Goal: Task Accomplishment & Management: Manage account settings

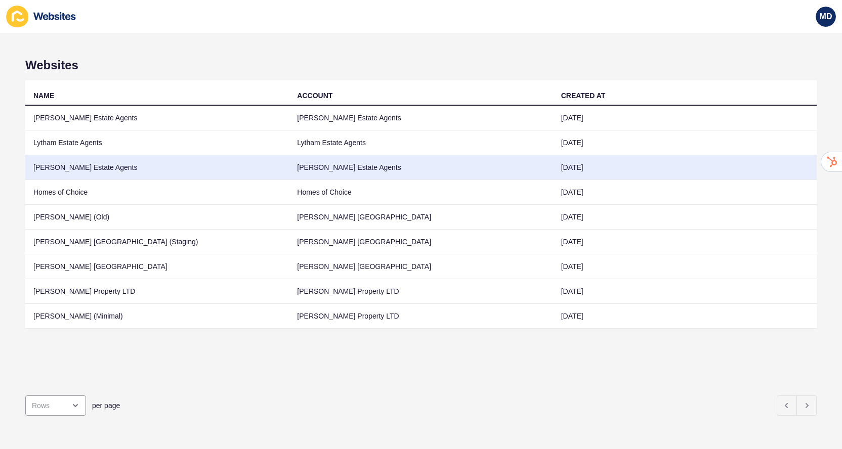
click at [83, 170] on td "[PERSON_NAME] Estate Agents" at bounding box center [157, 167] width 264 height 25
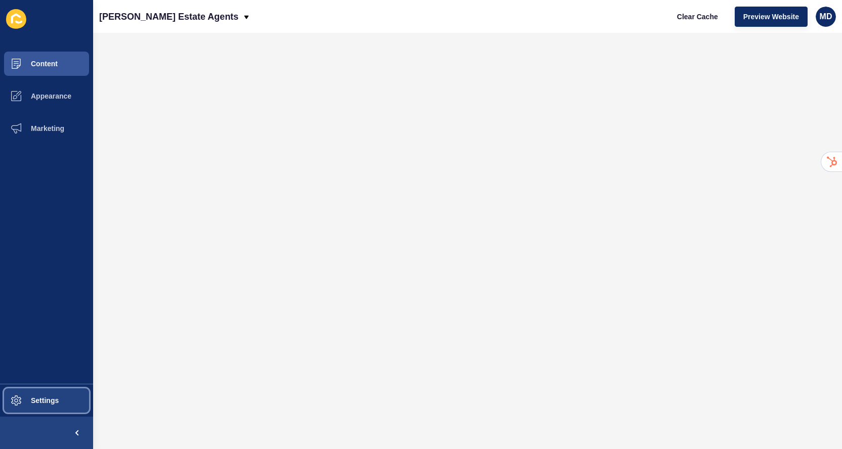
click at [33, 389] on button "Settings" at bounding box center [46, 401] width 93 height 32
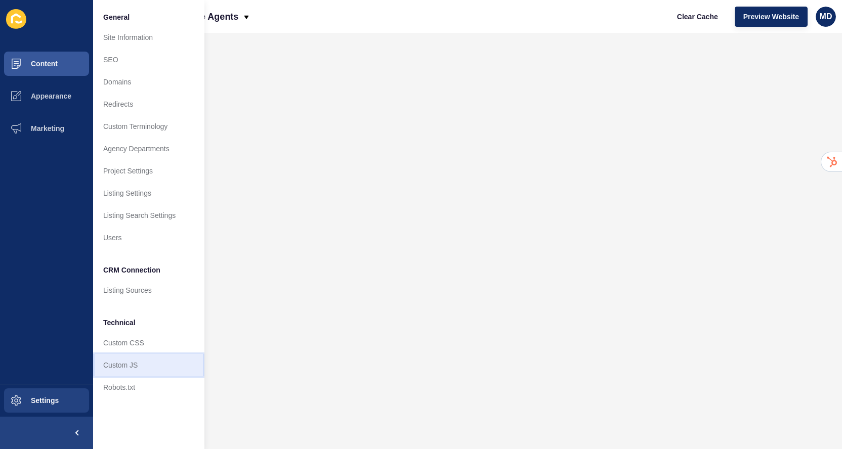
click at [113, 369] on link "Custom JS" at bounding box center [148, 365] width 111 height 22
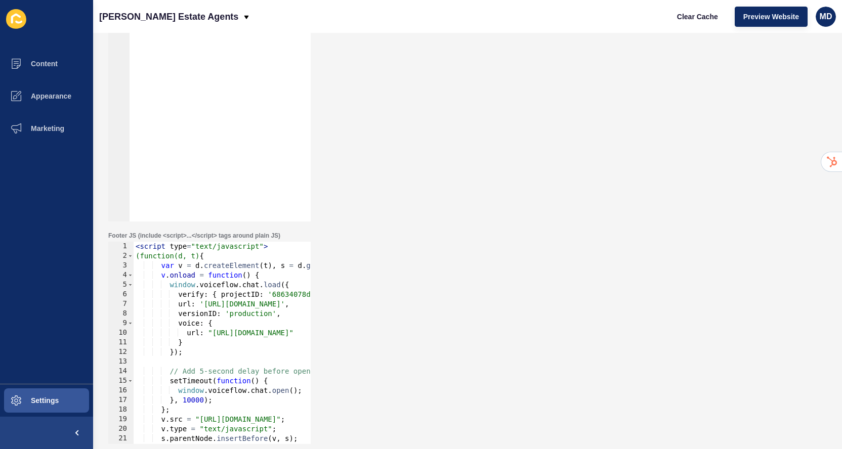
scroll to position [19, 0]
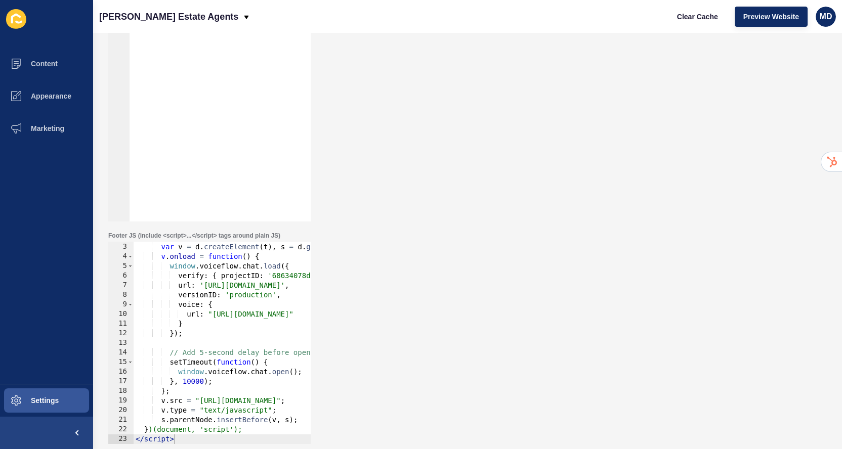
click at [191, 413] on div "(function(d, t) { var v = d . createElement ( t ) , s = d . getElementsByTagNam…" at bounding box center [278, 344] width 289 height 222
type textarea "})(document, 'script'); </script>"
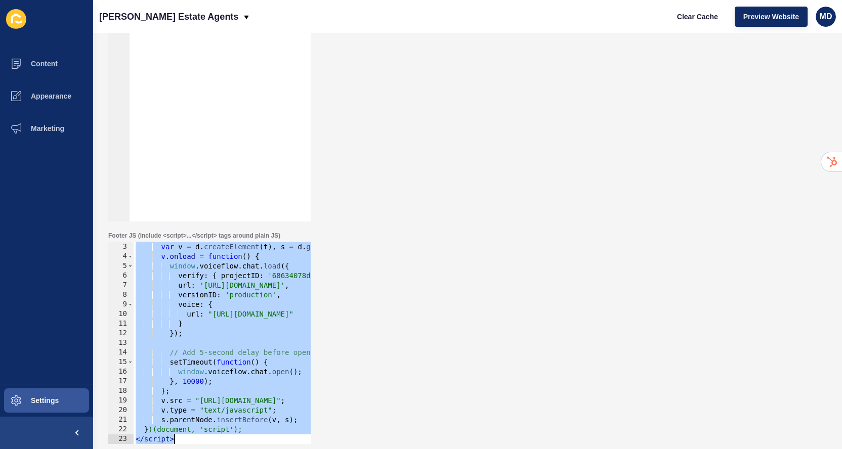
click at [163, 342] on div "(function(d, t) { var v = d . createElement ( t ) , s = d . getElementsByTagNam…" at bounding box center [278, 344] width 289 height 222
paste textarea
type textarea "</script>"
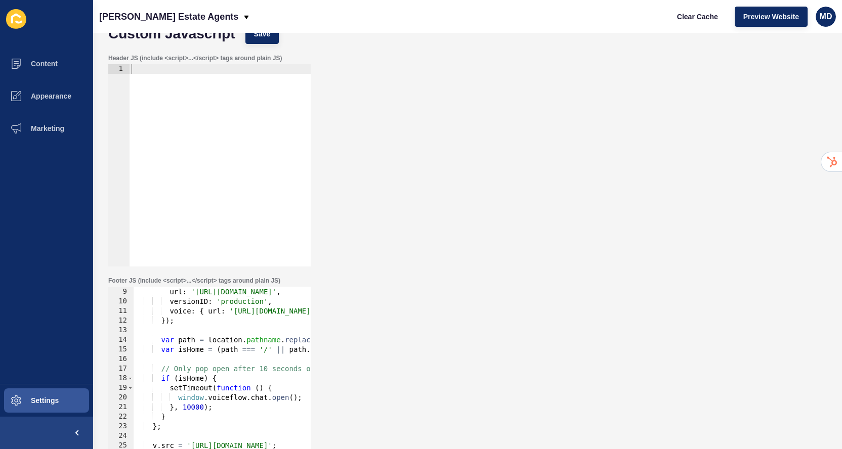
scroll to position [0, 0]
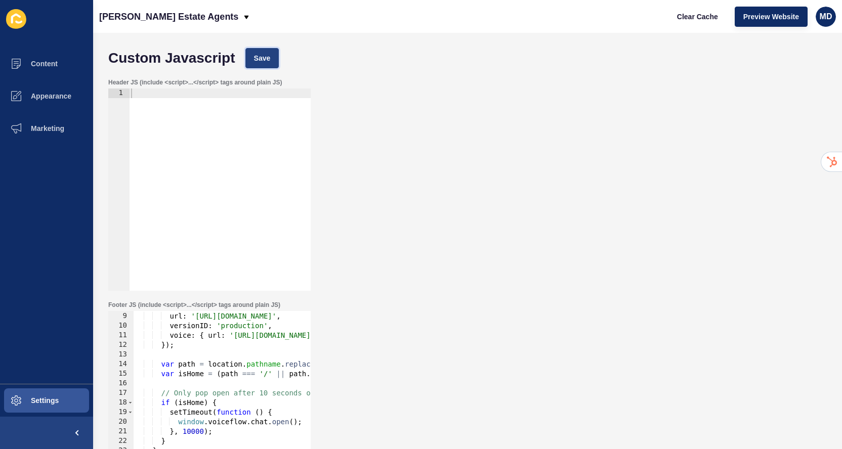
click at [261, 59] on span "Save" at bounding box center [262, 58] width 17 height 10
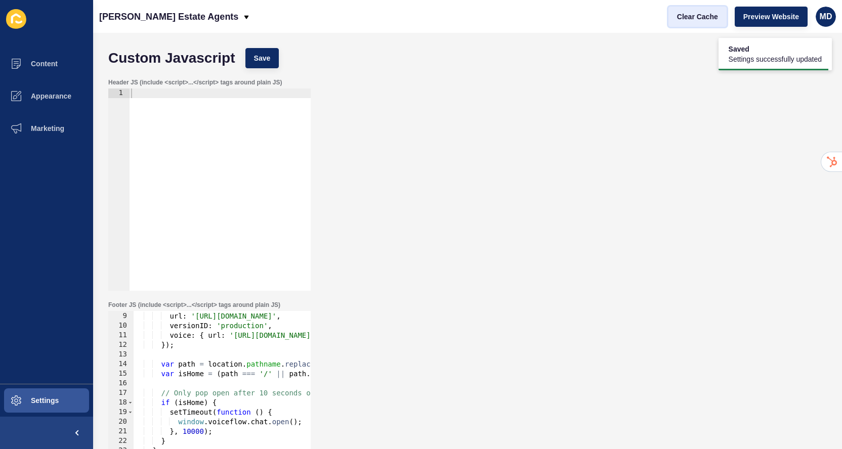
click at [707, 18] on span "Clear Cache" at bounding box center [697, 17] width 41 height 10
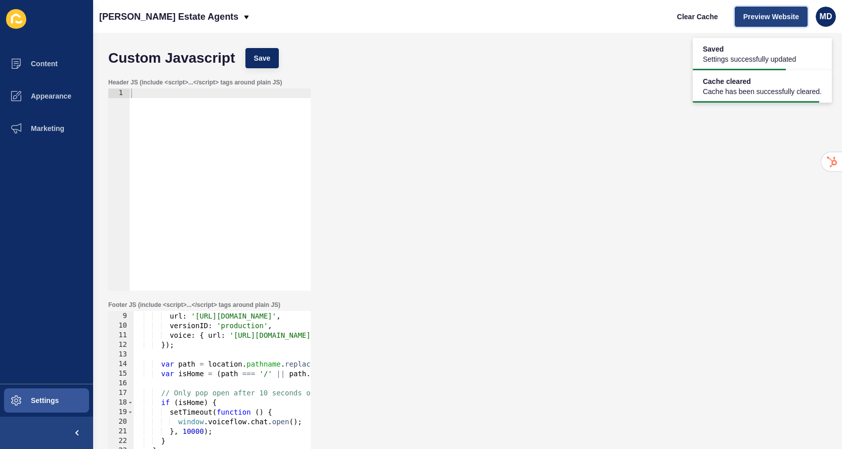
click at [759, 21] on span "Preview Website" at bounding box center [771, 17] width 56 height 10
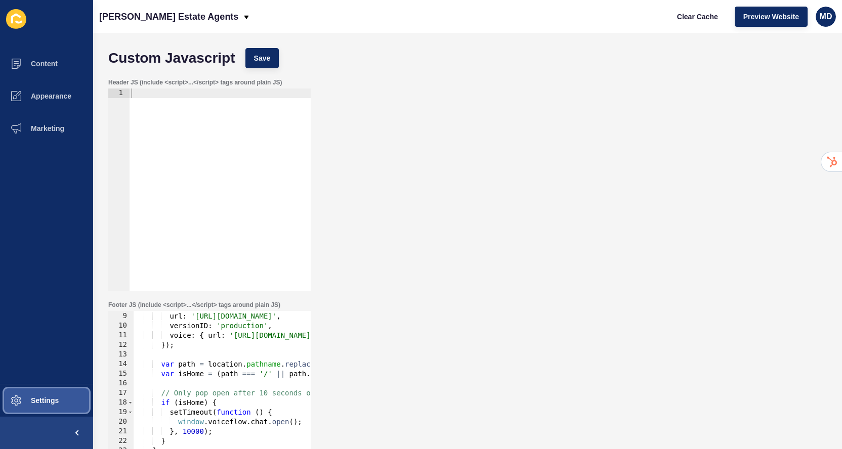
click at [29, 411] on span at bounding box center [16, 401] width 32 height 32
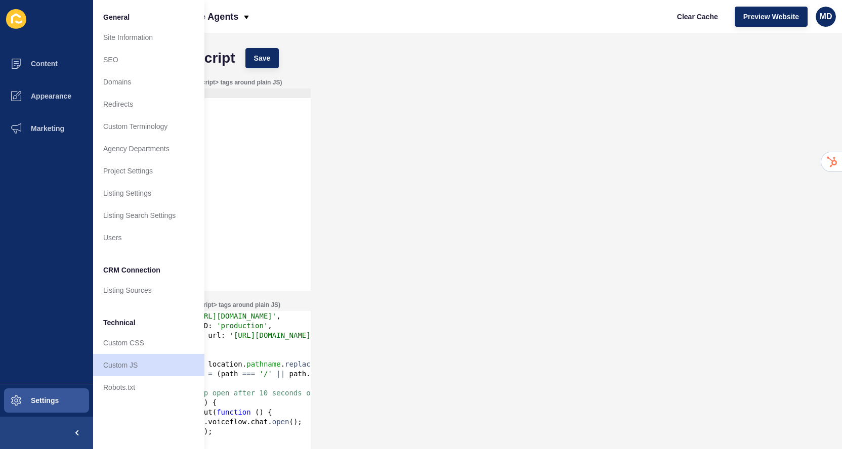
click at [413, 88] on div "Header JS (include <script>...</script> tags around plain JS) 1 ההההההההההההההה…" at bounding box center [467, 184] width 729 height 223
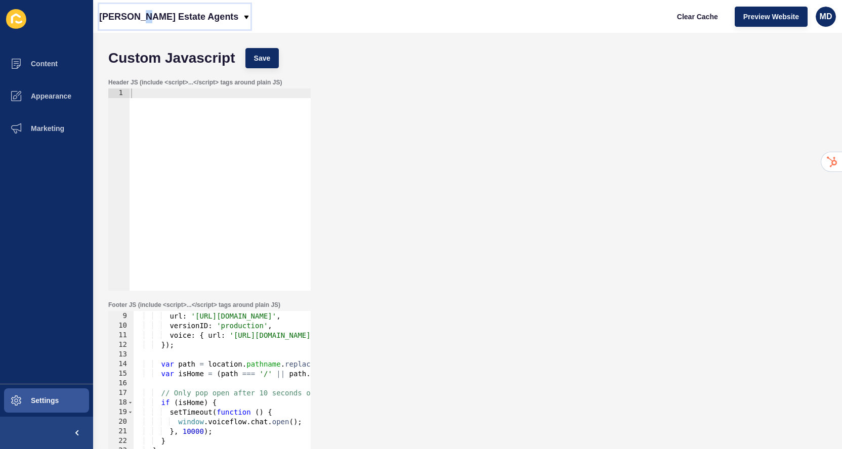
click at [141, 16] on p "[PERSON_NAME] Estate Agents" at bounding box center [168, 16] width 139 height 25
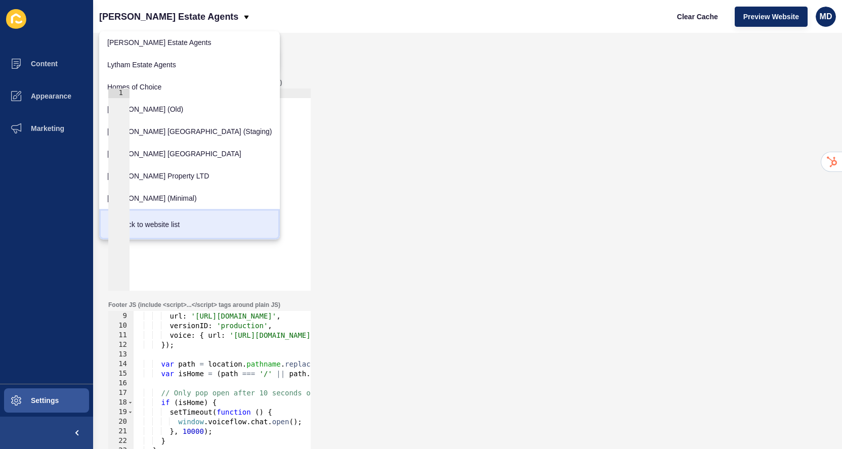
click at [141, 228] on div "Back to website list" at bounding box center [189, 225] width 164 height 18
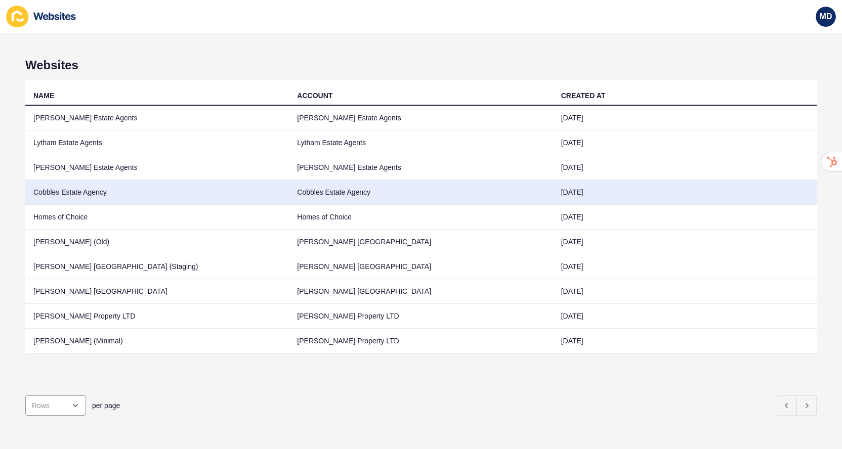
click at [219, 193] on td "Cobbles Estate Agency" at bounding box center [157, 192] width 264 height 25
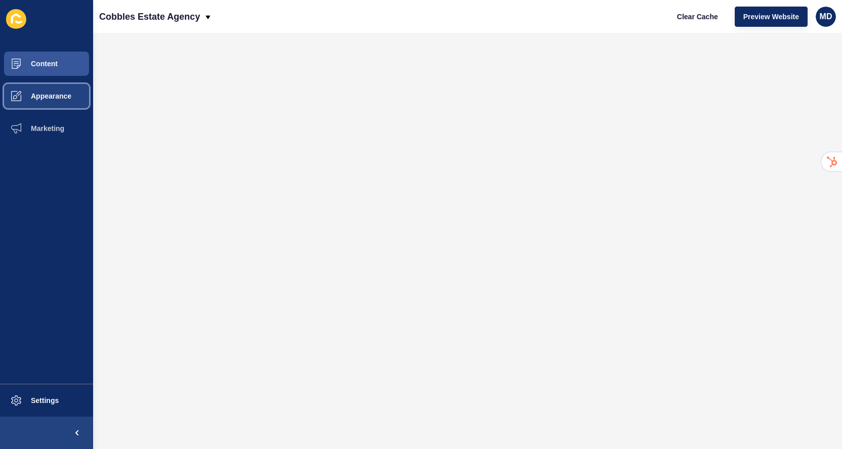
click at [42, 94] on span "Appearance" at bounding box center [34, 96] width 73 height 8
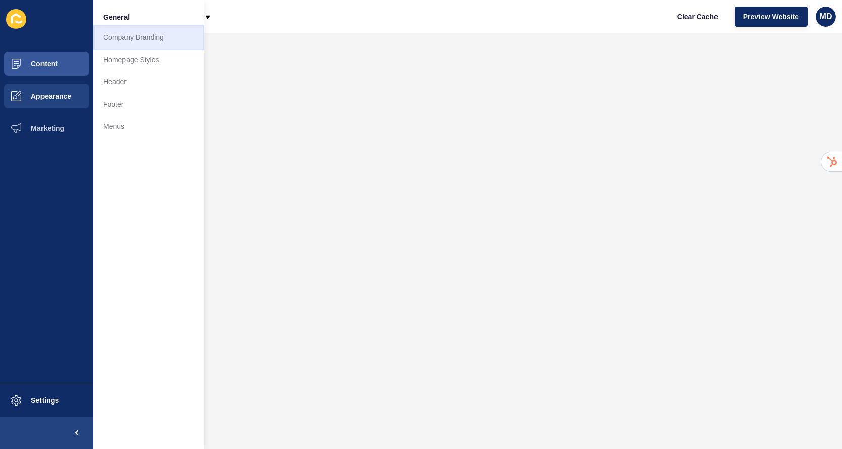
click at [128, 40] on link "Company Branding" at bounding box center [148, 37] width 111 height 22
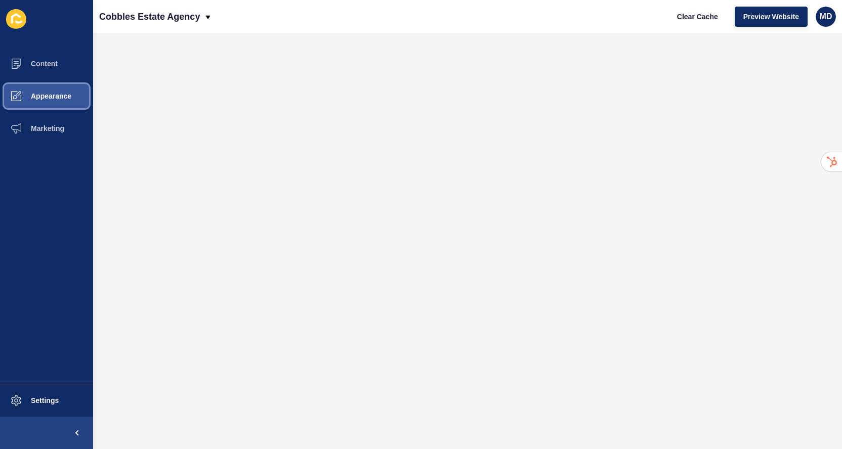
click at [47, 102] on button "Appearance" at bounding box center [46, 96] width 93 height 32
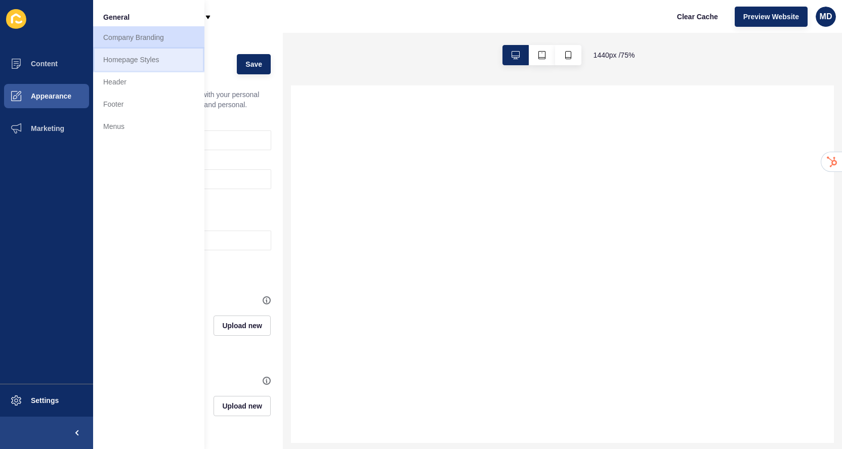
click at [108, 64] on link "Homepage Styles" at bounding box center [148, 60] width 111 height 22
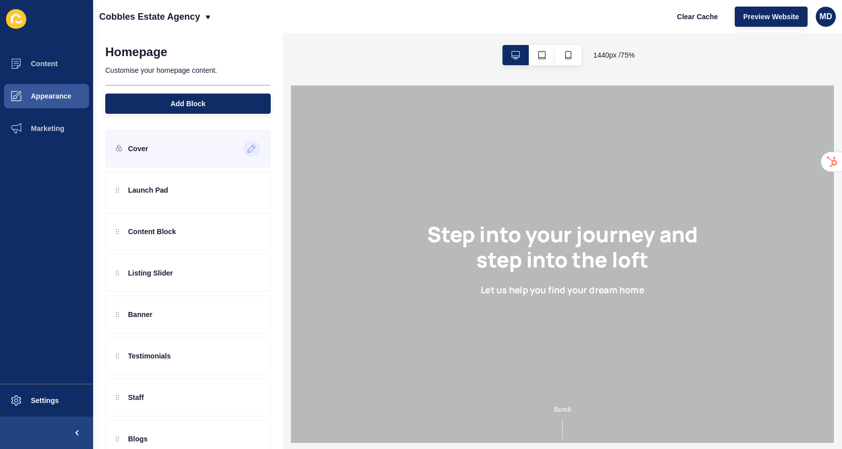
click at [252, 152] on icon at bounding box center [251, 149] width 9 height 8
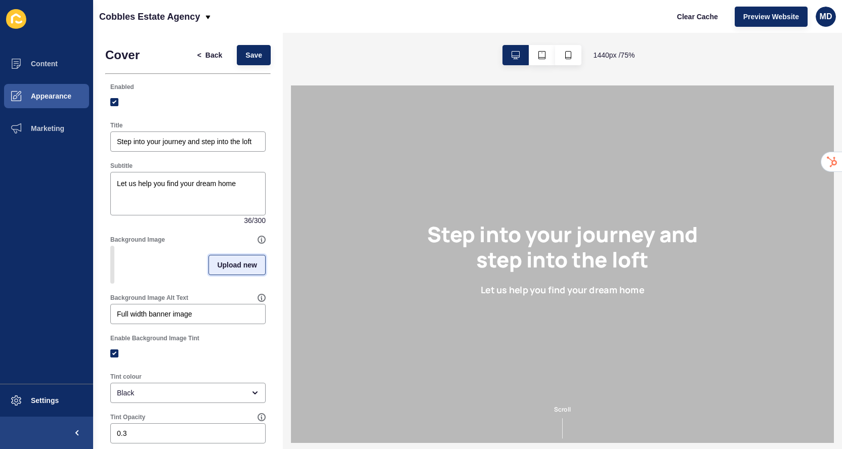
click at [226, 266] on span "Upload new" at bounding box center [237, 265] width 40 height 10
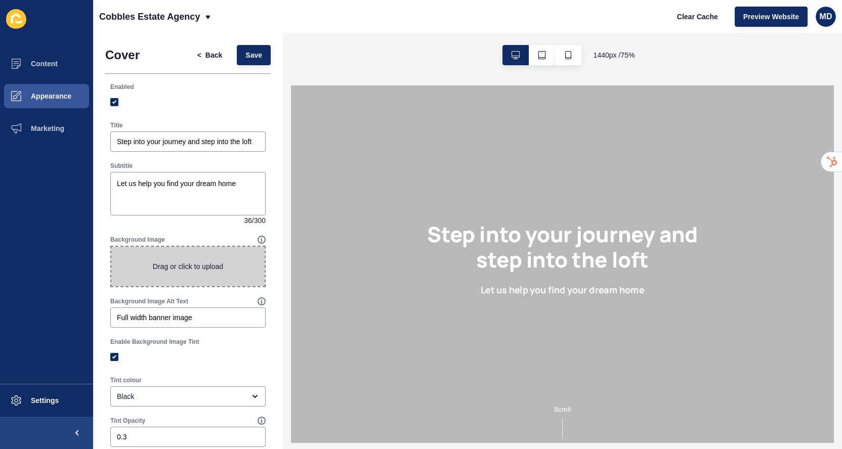
click at [188, 266] on span at bounding box center [187, 266] width 153 height 39
click at [111, 247] on input "Drag or click to upload" at bounding box center [111, 247] width 0 height 0
type input "C:\fakepath\Interior_With_A_Fireplace_And_A_Couch_original_1600864-2 (1).jpg"
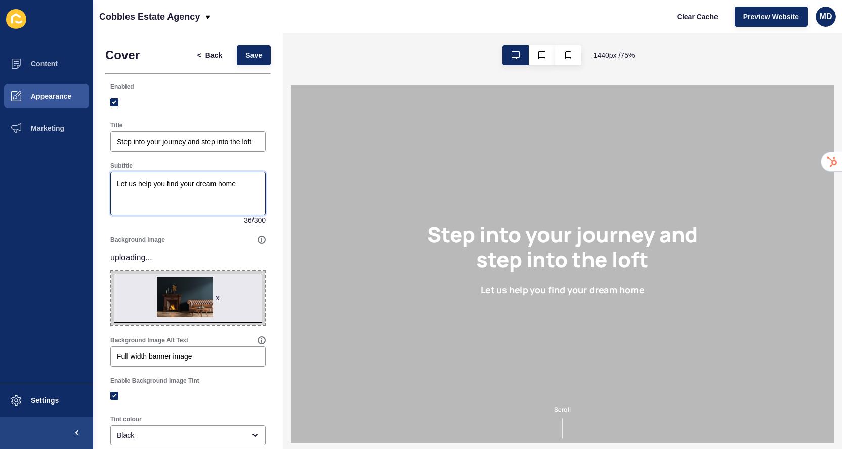
click at [162, 190] on textarea "Let us help you find your dream home" at bounding box center [188, 194] width 152 height 40
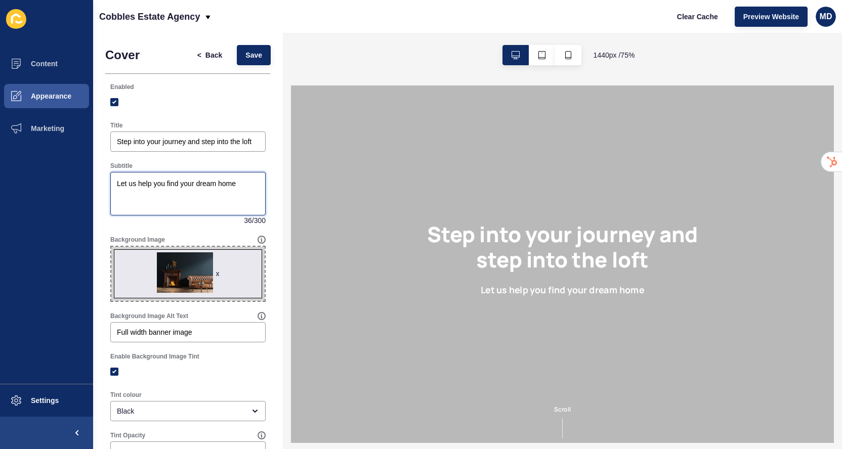
paste textarea "Cobbles Estate Agency Welcome to Cobbles. We hope you find us the most valuable…"
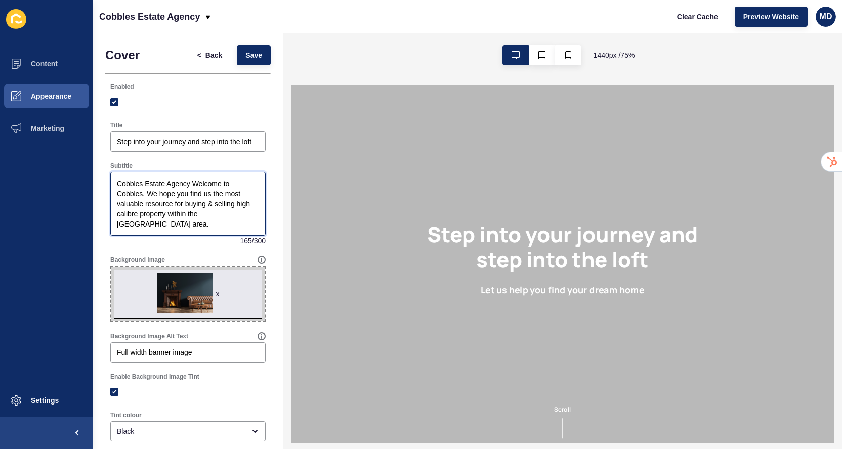
click at [181, 182] on textarea "Cobbles Estate Agency Welcome to Cobbles. We hope you find us the most valuable…" at bounding box center [188, 204] width 152 height 61
drag, startPoint x: 181, startPoint y: 182, endPoint x: 109, endPoint y: 180, distance: 72.4
click at [109, 180] on div "Subtitle Cobbles Estate Agency Welcome to Cobbles. We hope you find us the most…" at bounding box center [187, 204] width 157 height 86
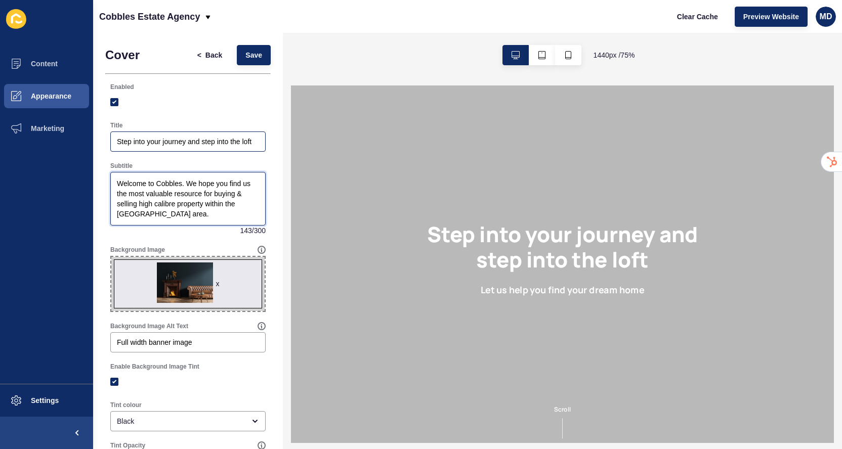
type textarea "Welcome to Cobbles. We hope you find us the most valuable resource for buying &…"
click at [153, 142] on input "Step into your journey and step into the loft" at bounding box center [188, 142] width 142 height 10
paste input "Cobbles Estate Agency"
type input "Cobbles Estate Agency"
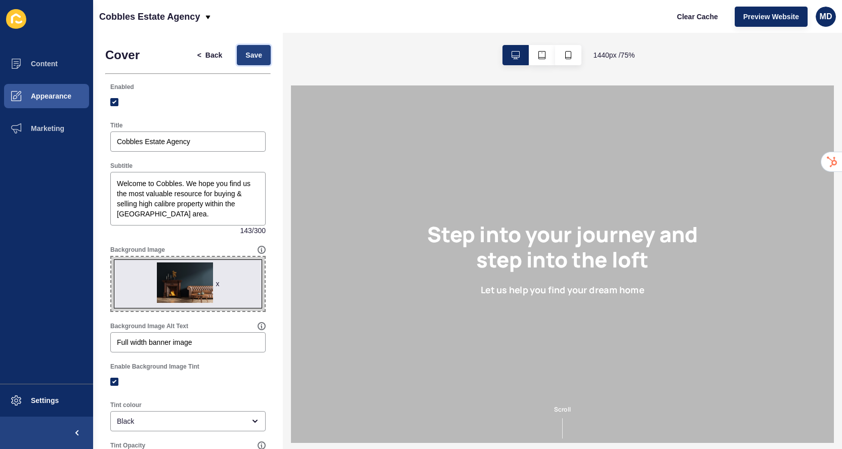
click at [249, 48] on button "Save" at bounding box center [254, 55] width 34 height 20
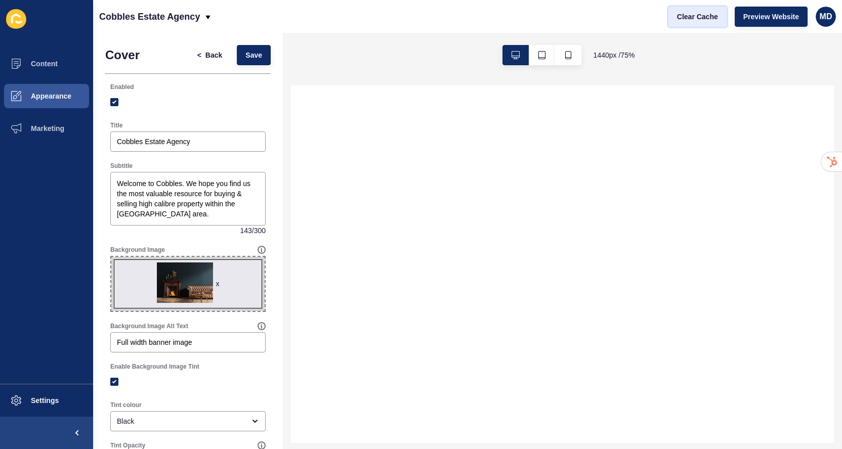
click at [704, 12] on span "Clear Cache" at bounding box center [697, 17] width 41 height 10
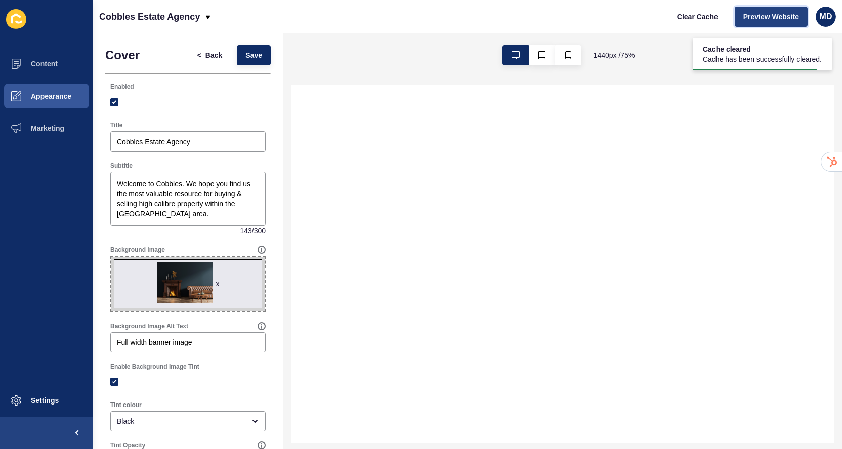
click at [754, 11] on button "Preview Website" at bounding box center [771, 17] width 73 height 20
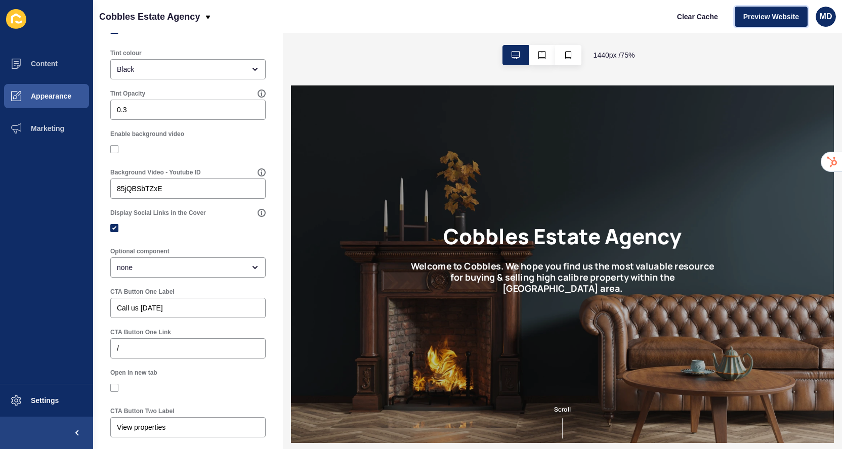
scroll to position [354, 0]
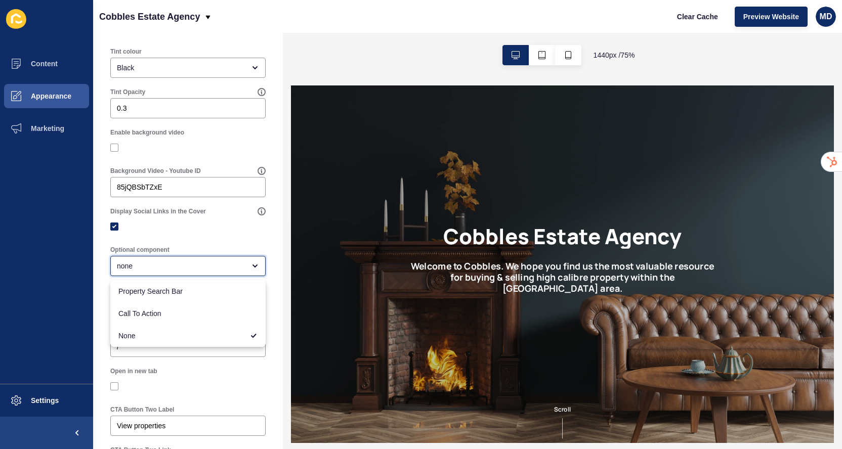
click at [144, 268] on div "none" at bounding box center [181, 266] width 128 height 10
click at [155, 315] on span "Call To Action" at bounding box center [187, 314] width 139 height 10
type input "Call To Action"
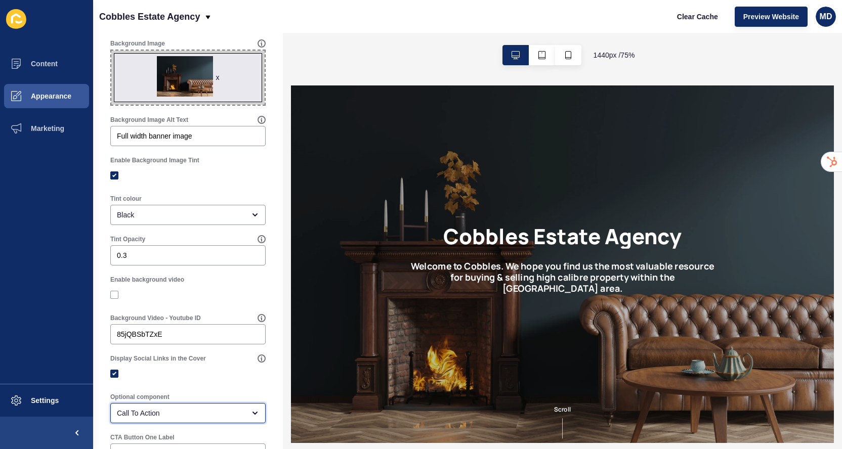
scroll to position [0, 0]
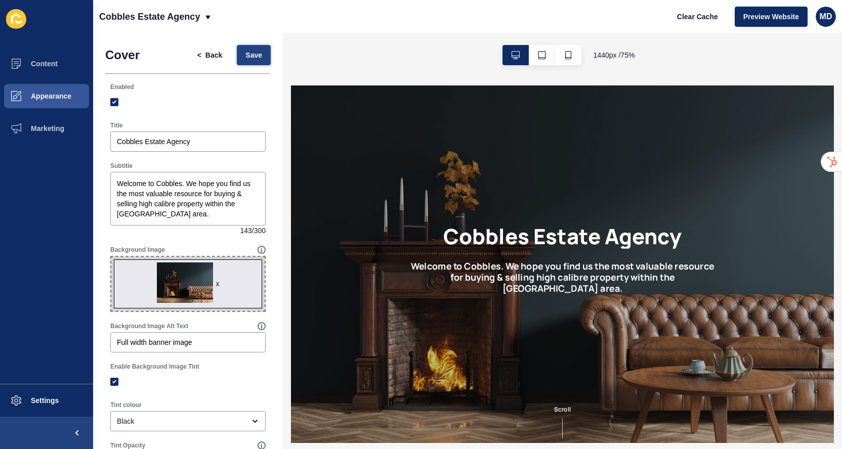
click at [256, 54] on span "Save" at bounding box center [253, 55] width 17 height 10
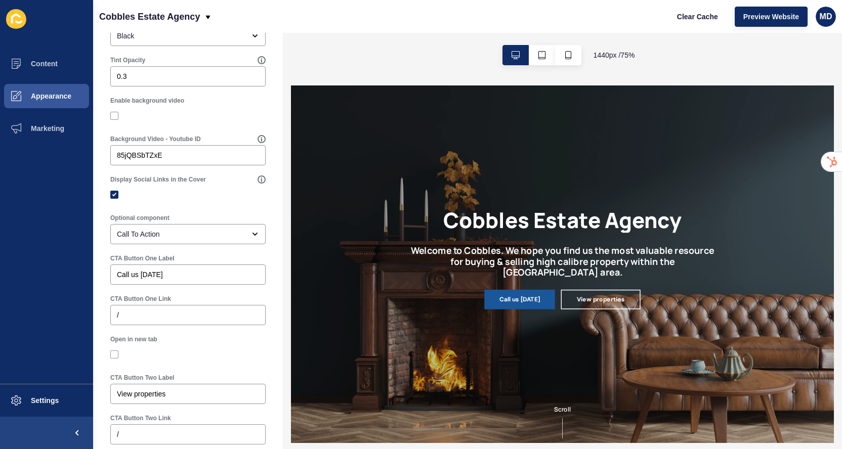
scroll to position [463, 0]
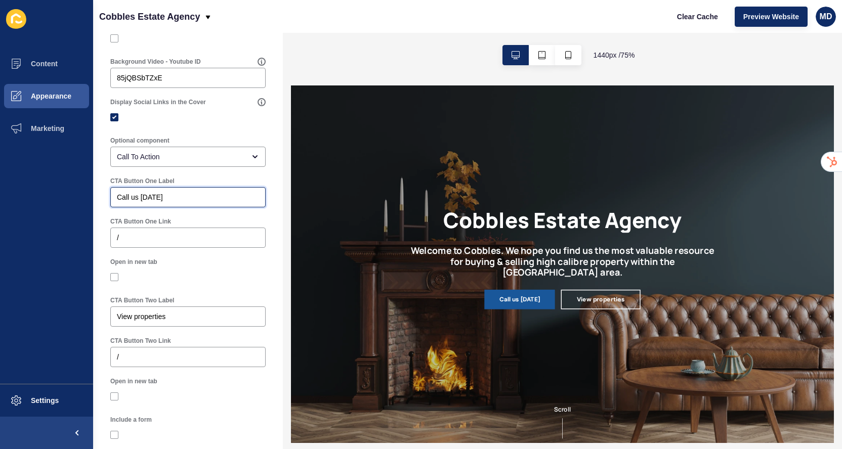
drag, startPoint x: 180, startPoint y: 196, endPoint x: 91, endPoint y: 193, distance: 89.1
click at [91, 194] on div "Content Appearance Marketing Settings Cobbles Estate Agency Clear Cache Preview…" at bounding box center [421, 224] width 842 height 449
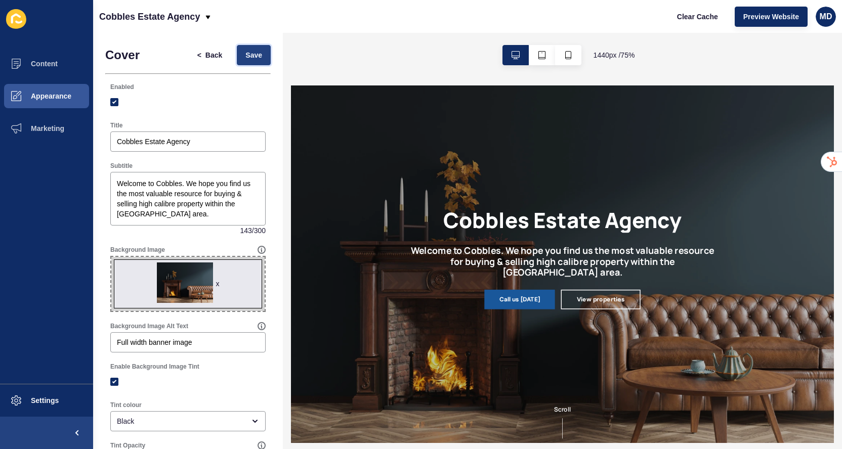
click at [248, 61] on button "Save" at bounding box center [254, 55] width 34 height 20
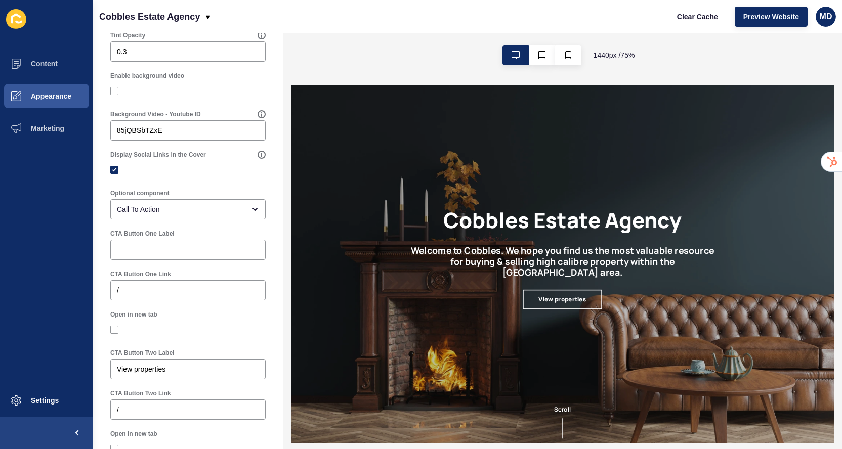
scroll to position [415, 0]
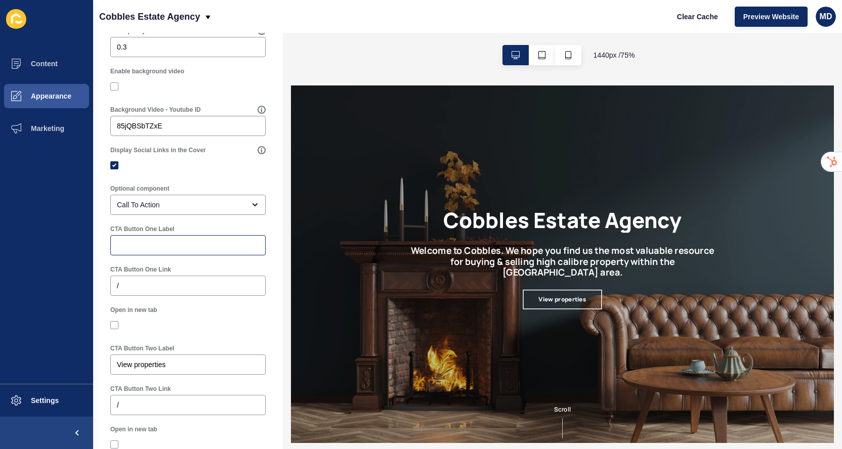
click at [156, 238] on div at bounding box center [187, 245] width 155 height 20
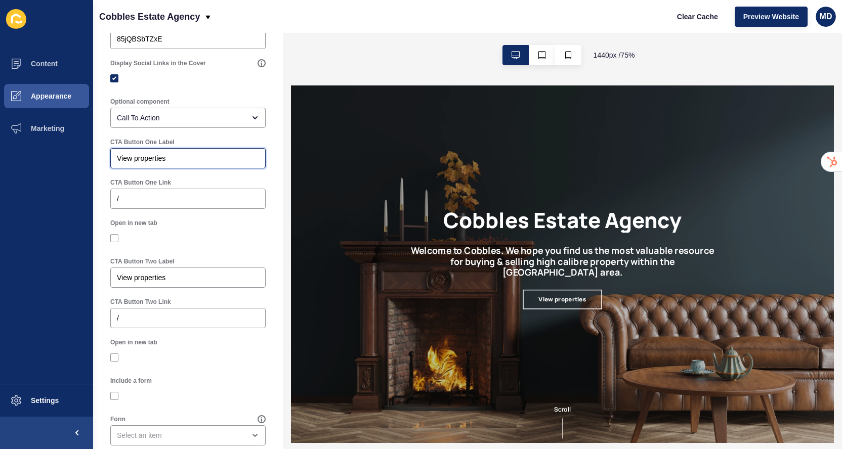
scroll to position [508, 0]
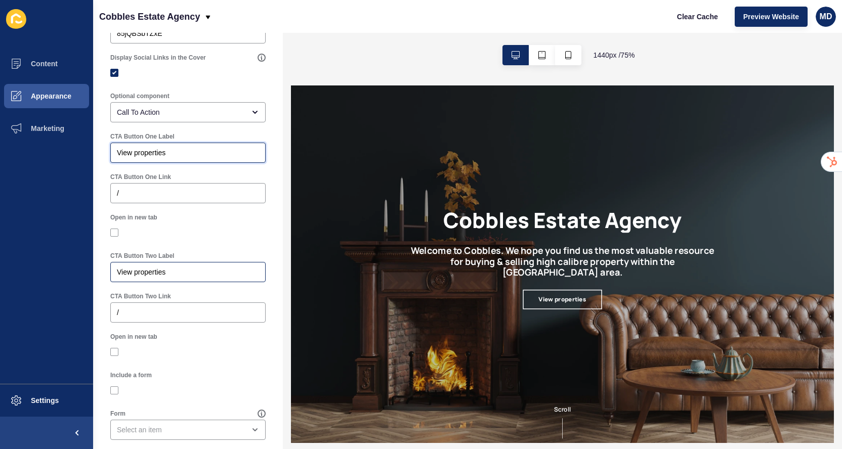
type input "View properties"
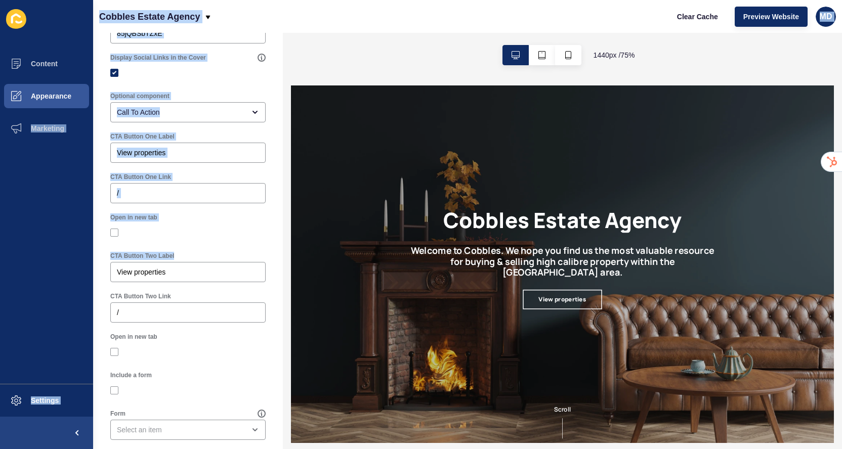
drag, startPoint x: 175, startPoint y: 278, endPoint x: 47, endPoint y: 268, distance: 128.4
click at [47, 269] on div "Content Appearance Marketing Settings Cobbles Estate Agency Clear Cache Preview…" at bounding box center [421, 224] width 842 height 449
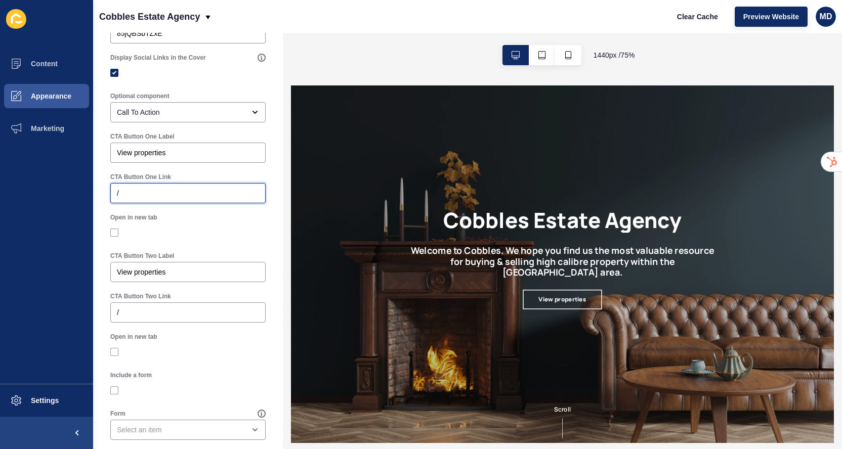
click at [144, 194] on input "/" at bounding box center [188, 193] width 142 height 10
type input "/listings"
click at [154, 273] on input "View properties" at bounding box center [188, 272] width 142 height 10
drag, startPoint x: 154, startPoint y: 273, endPoint x: 100, endPoint y: 272, distance: 54.2
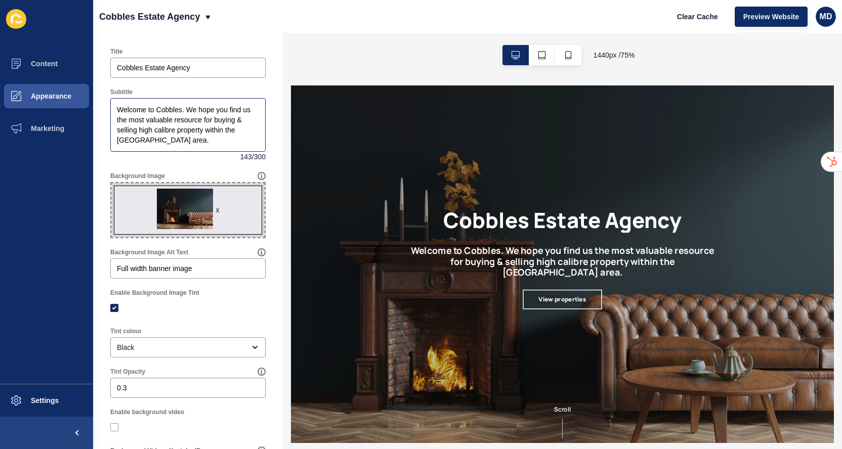
scroll to position [0, 0]
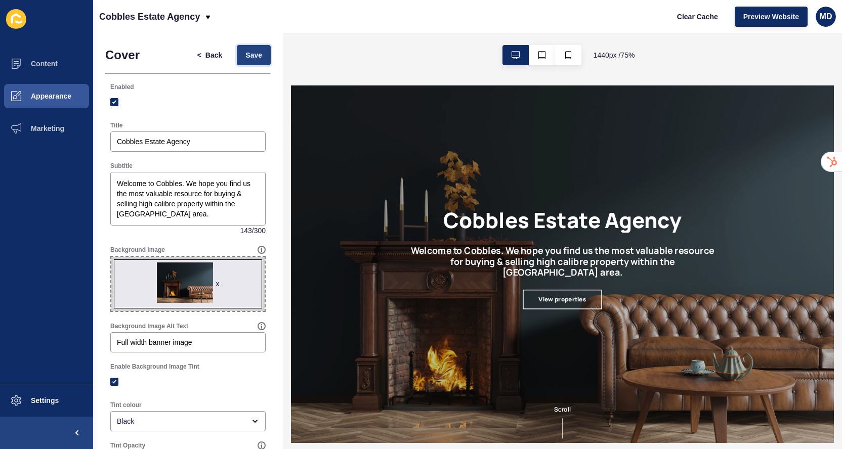
click at [256, 60] on button "Save" at bounding box center [254, 55] width 34 height 20
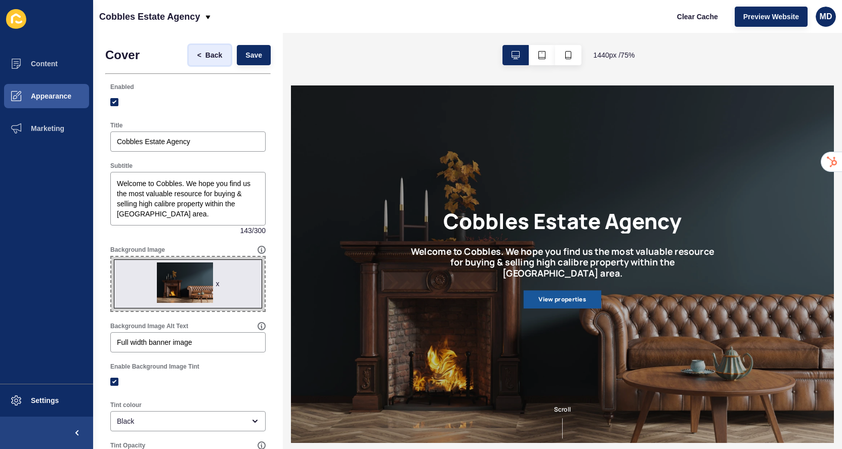
click at [203, 45] on button "< Back" at bounding box center [210, 55] width 43 height 20
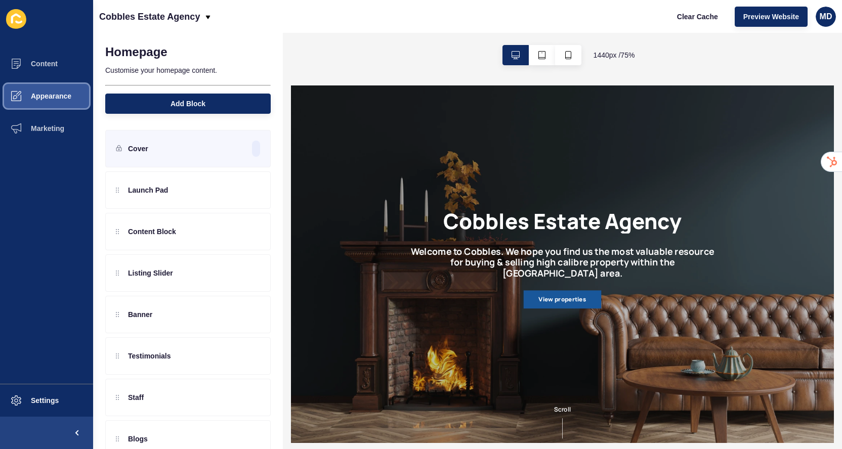
click at [50, 101] on button "Appearance" at bounding box center [46, 96] width 93 height 32
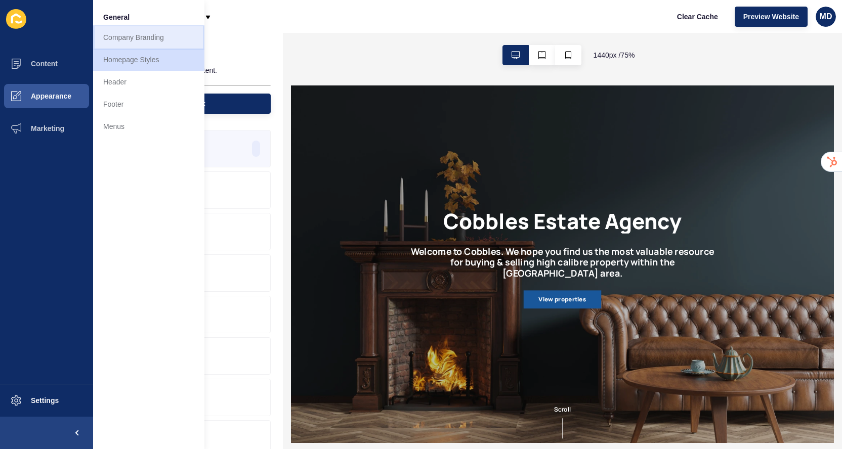
click at [161, 35] on link "Company Branding" at bounding box center [148, 37] width 111 height 22
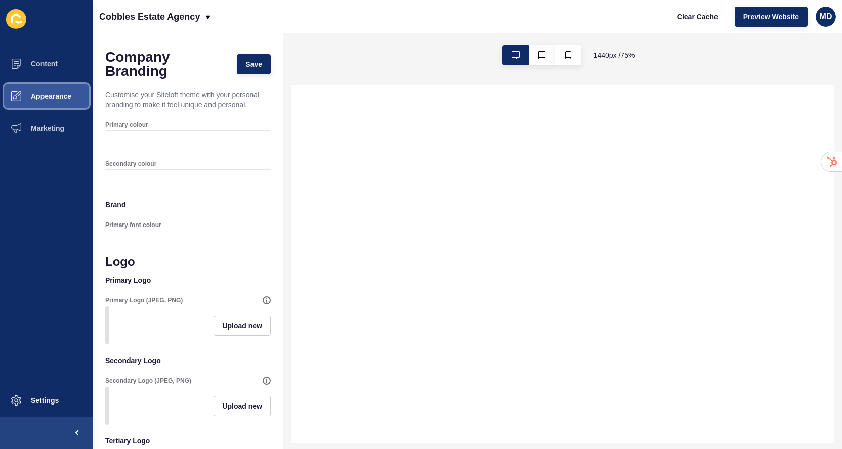
click at [44, 106] on button "Appearance" at bounding box center [46, 96] width 93 height 32
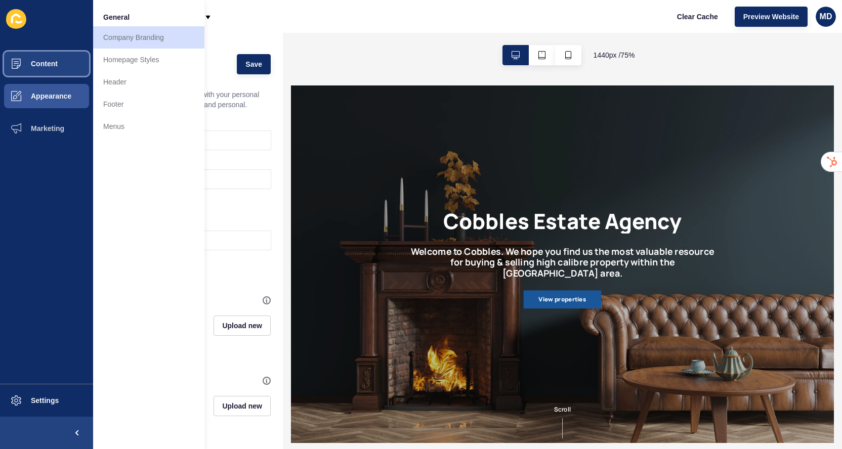
click at [49, 76] on button "Content" at bounding box center [46, 64] width 93 height 32
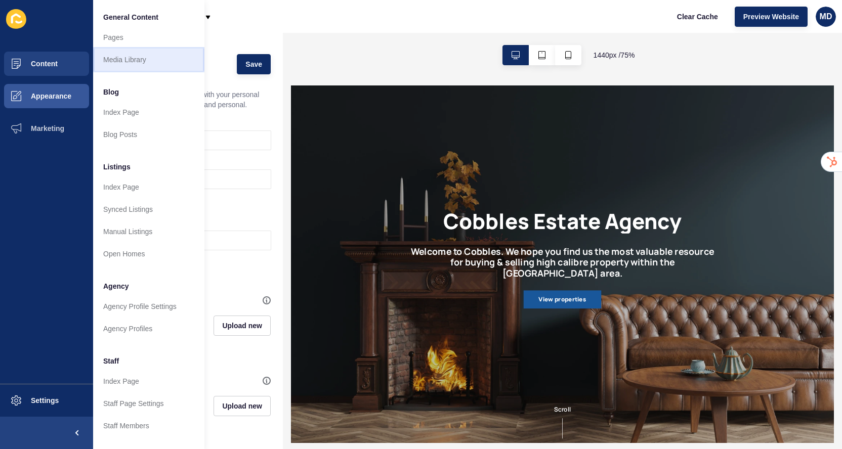
click at [112, 66] on link "Media Library" at bounding box center [148, 60] width 111 height 22
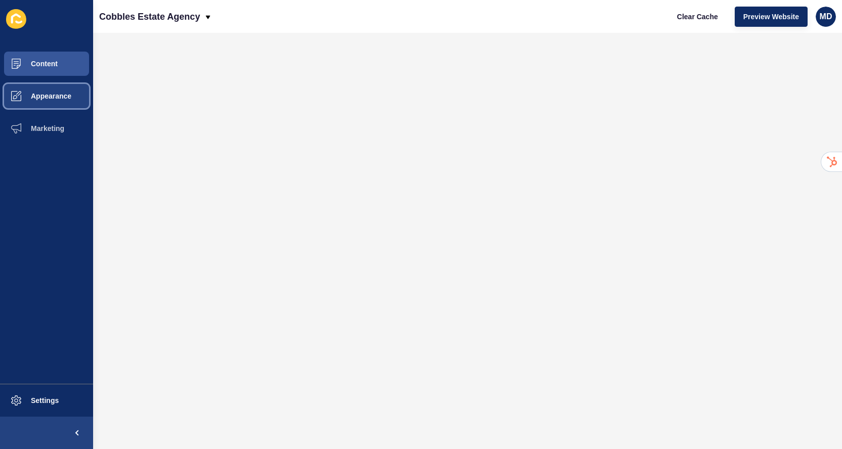
click at [14, 107] on span at bounding box center [16, 96] width 32 height 32
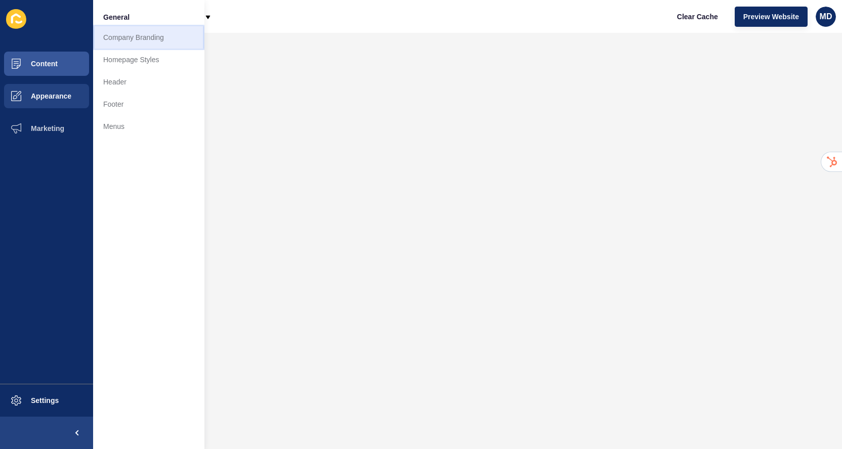
click at [113, 35] on link "Company Branding" at bounding box center [148, 37] width 111 height 22
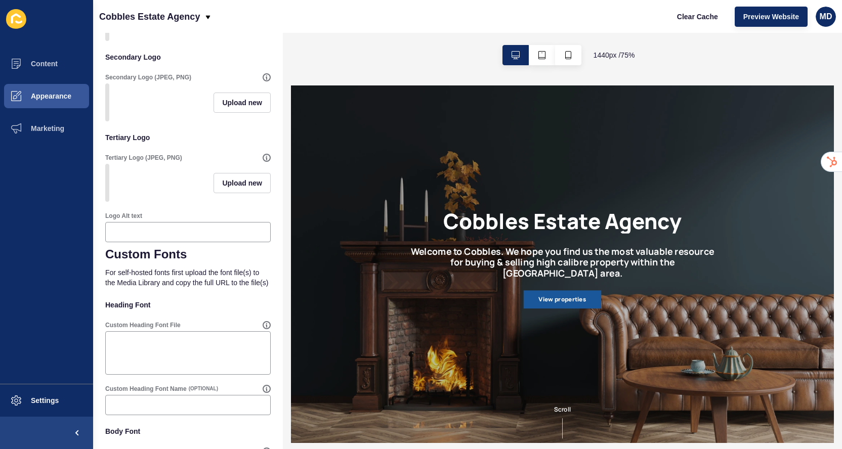
scroll to position [413, 0]
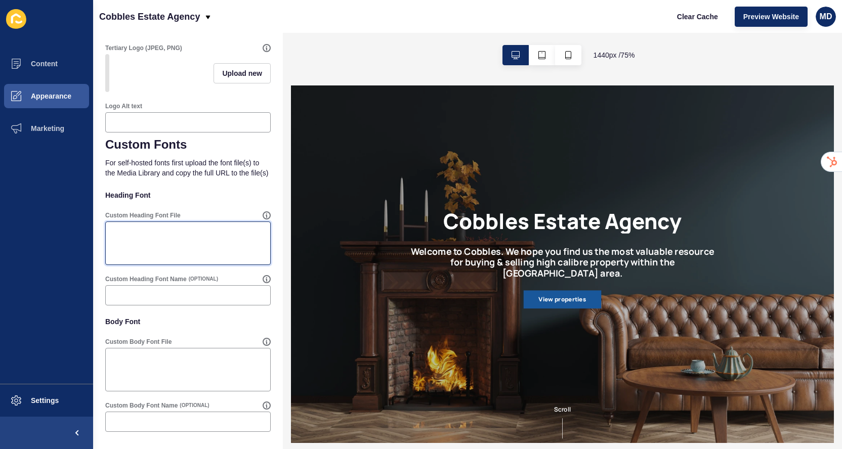
click at [147, 233] on textarea "Custom Heading Font File" at bounding box center [188, 243] width 162 height 40
paste textarea "https://app-spoke-sites-qa-uk.s3.amazonaws.com/uploads/sites/189/2025/08/Quine.…"
type textarea "https://app-spoke-sites-qa-uk.s3.amazonaws.com/uploads/sites/189/2025/08/Quine.…"
click at [133, 294] on input "Custom Heading Font Name" at bounding box center [188, 295] width 152 height 10
type input "A"
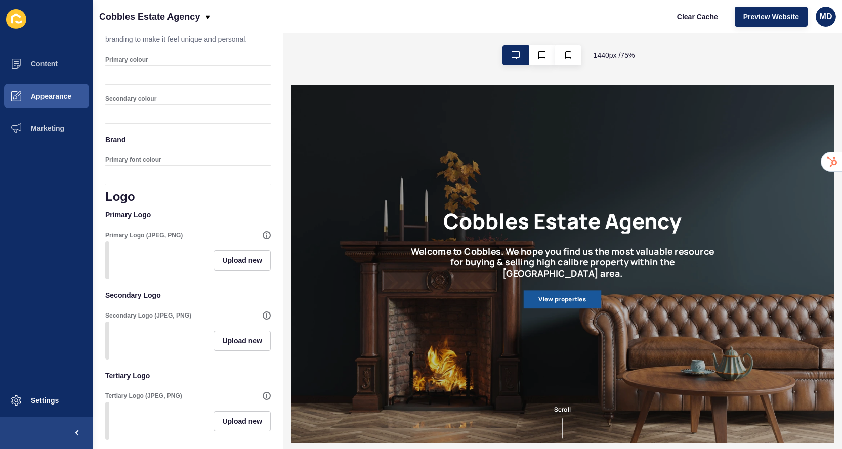
scroll to position [0, 0]
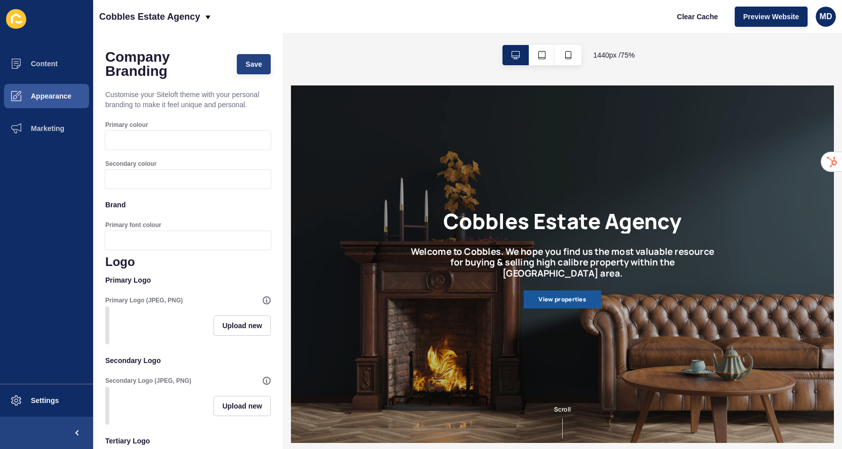
type input "Quine"
click at [253, 62] on span "Save" at bounding box center [253, 64] width 17 height 10
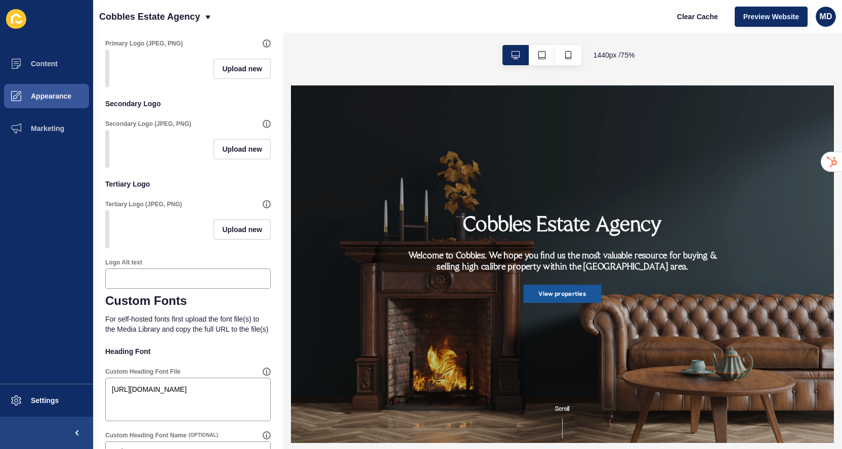
scroll to position [413, 0]
